Goal: Check status: Check status

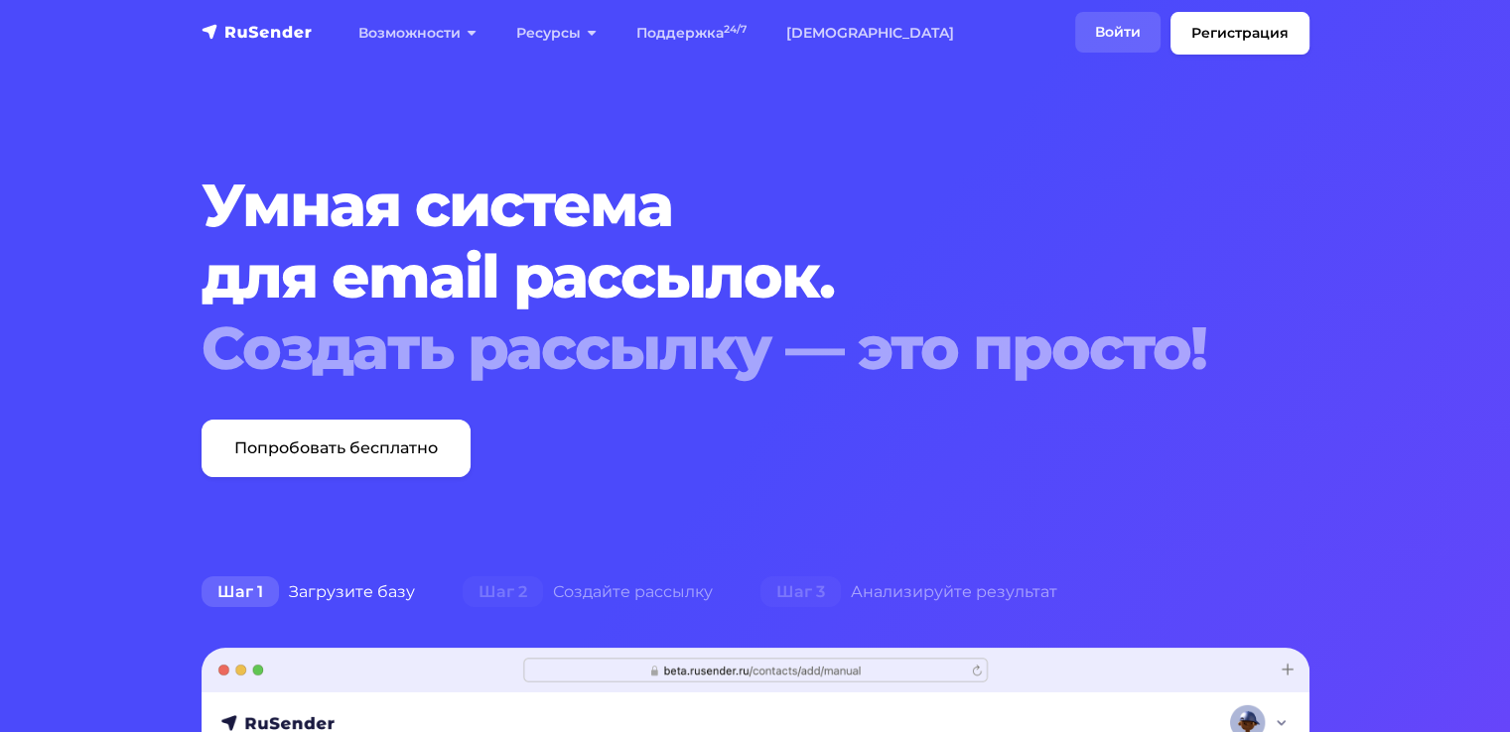
click at [1108, 25] on link "Войти" at bounding box center [1117, 32] width 85 height 41
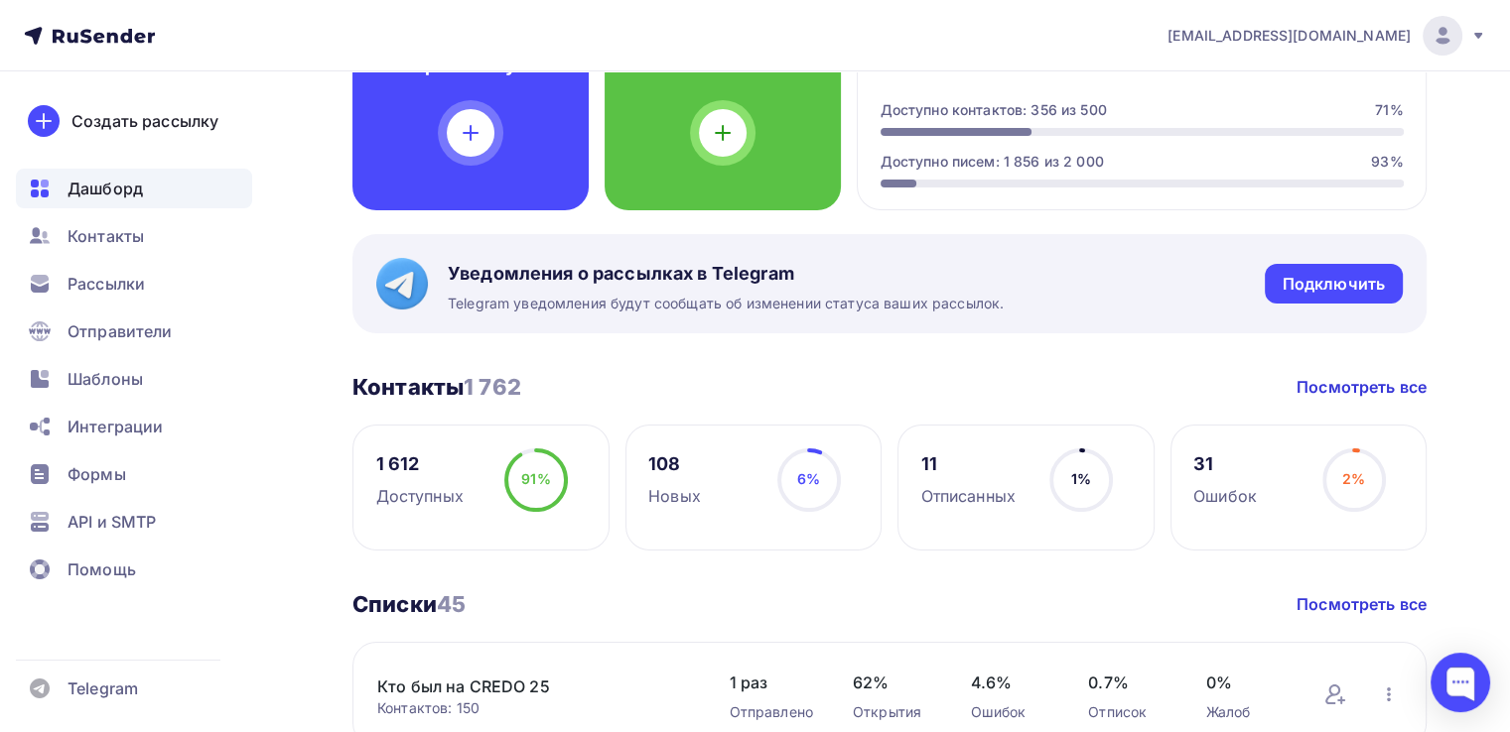
scroll to position [595, 0]
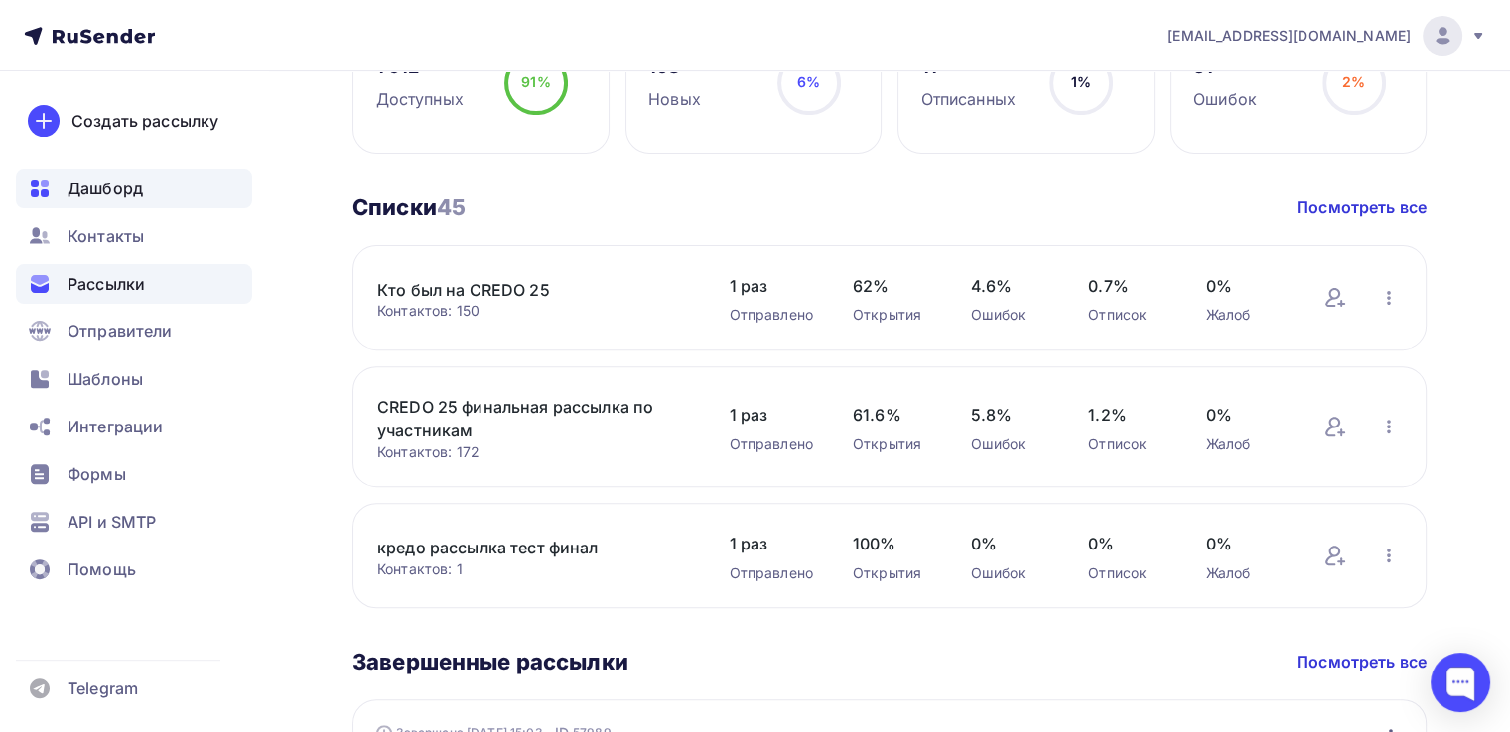
click at [109, 275] on span "Рассылки" at bounding box center [105, 284] width 77 height 24
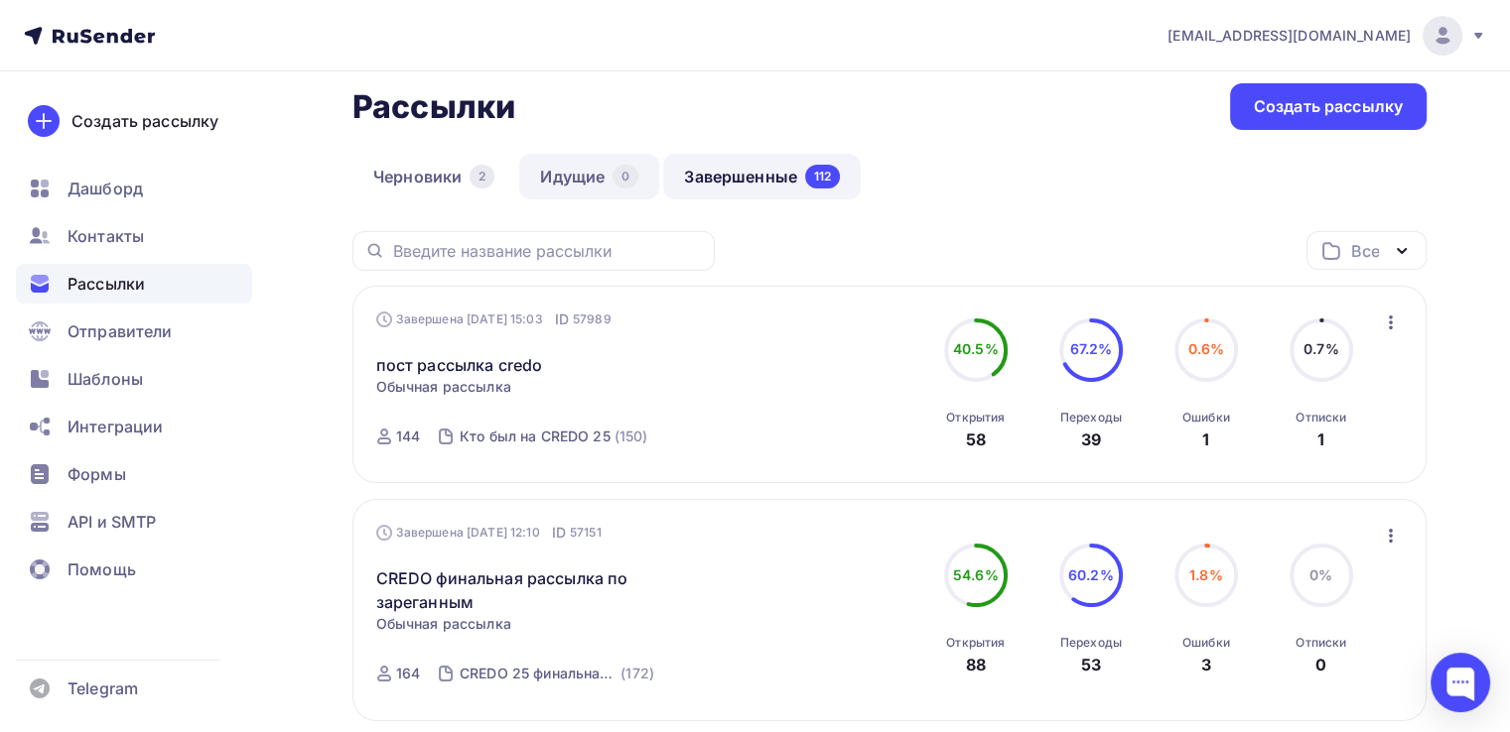
scroll to position [198, 0]
